Goal: Transaction & Acquisition: Purchase product/service

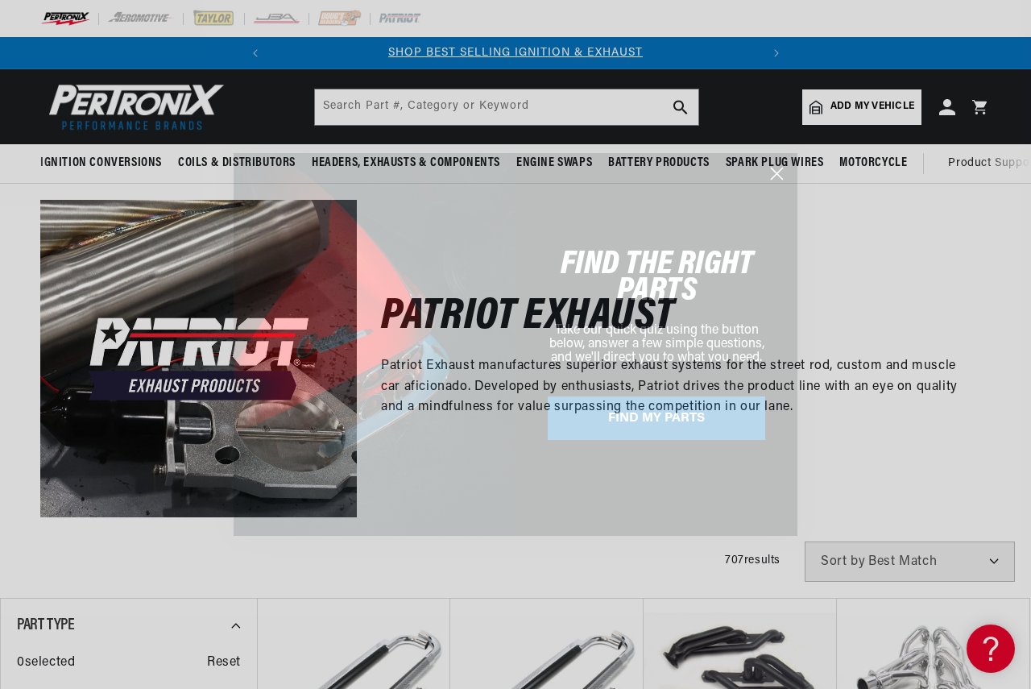
click at [781, 165] on circle "Close dialog" at bounding box center [776, 173] width 27 height 27
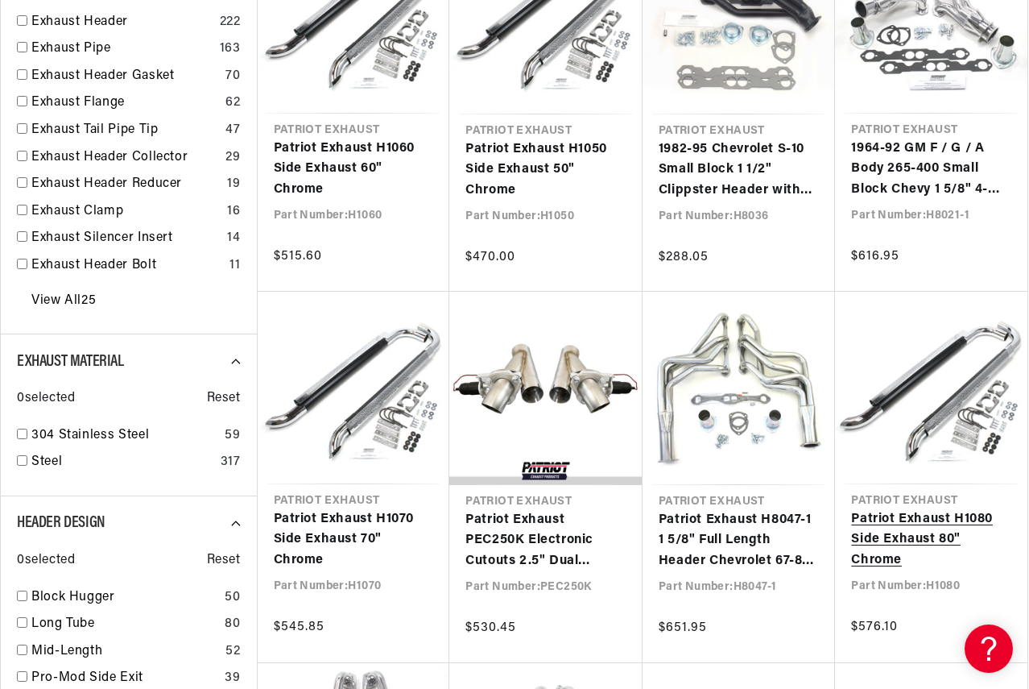
scroll to position [0, 488]
click at [907, 542] on link "Patriot Exhaust H1080 Side Exhaust 80" Chrome" at bounding box center [931, 540] width 160 height 62
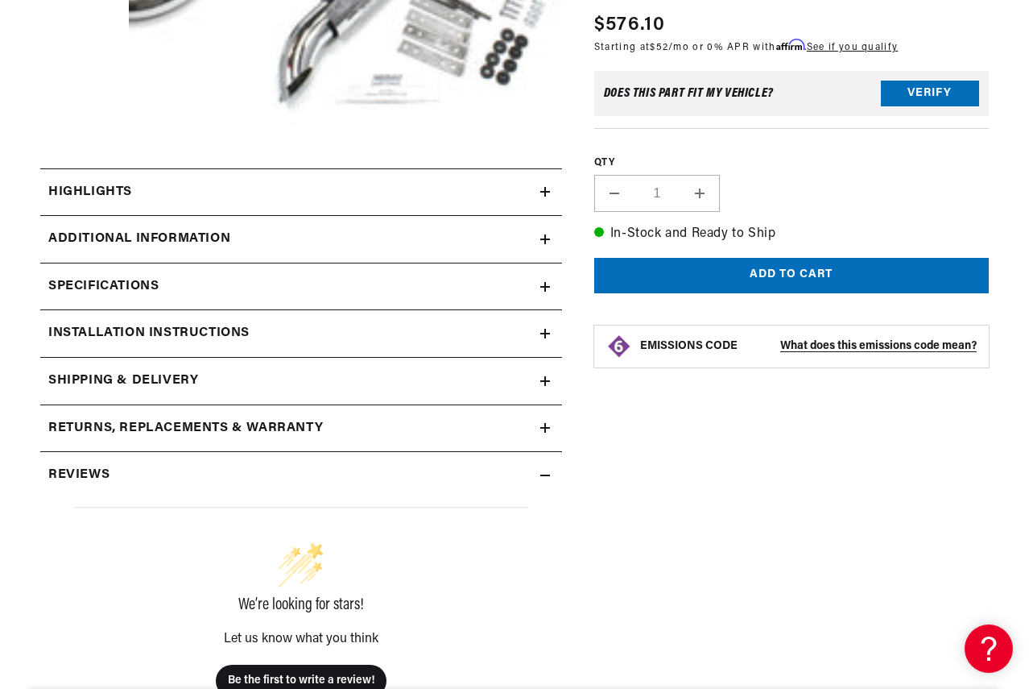
click at [547, 286] on icon at bounding box center [545, 287] width 10 height 10
